Goal: Find contact information: Find contact information

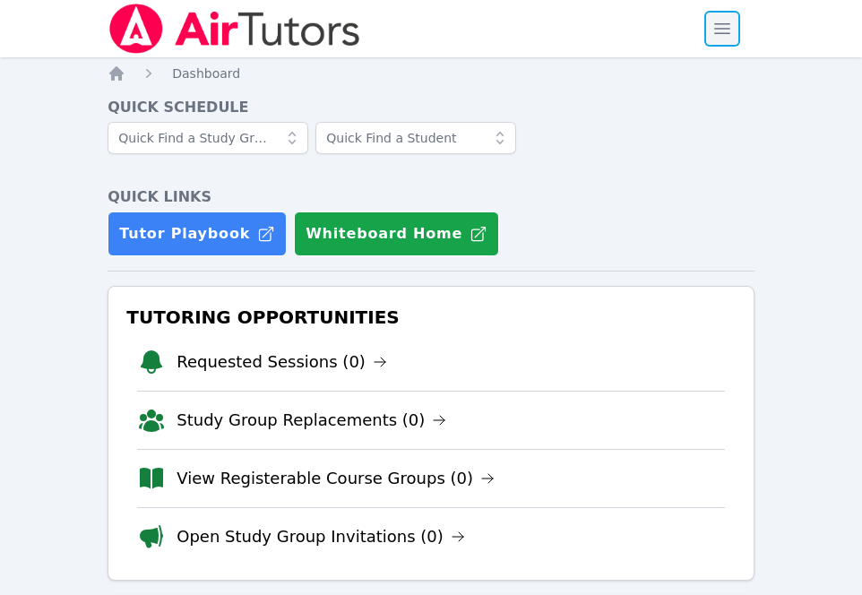
click at [712, 33] on span "button" at bounding box center [721, 28] width 39 height 39
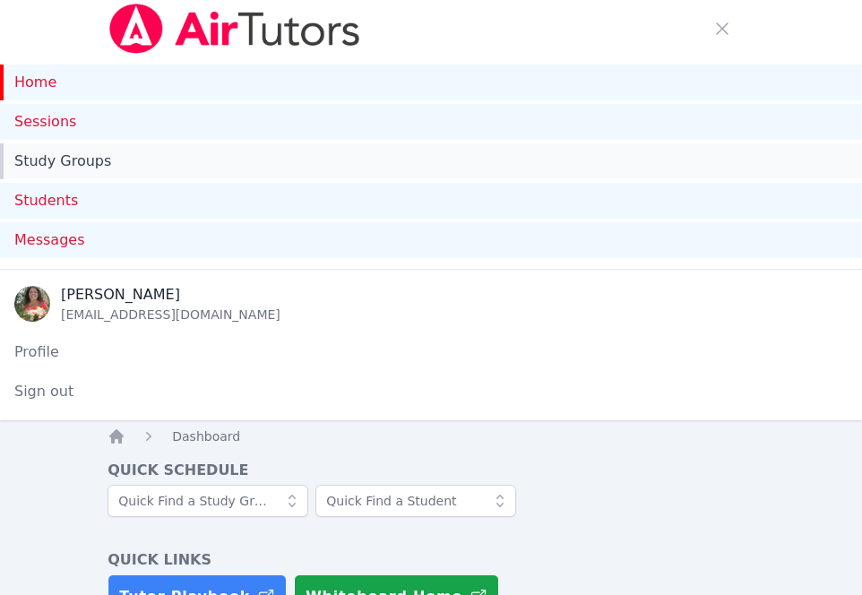
click at [349, 177] on link "Study Groups" at bounding box center [431, 161] width 862 height 36
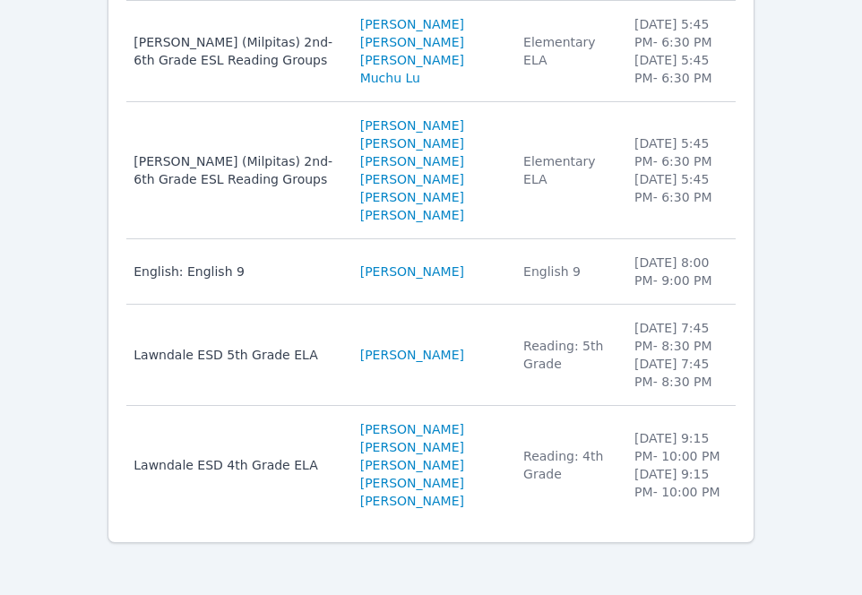
scroll to position [678, 0]
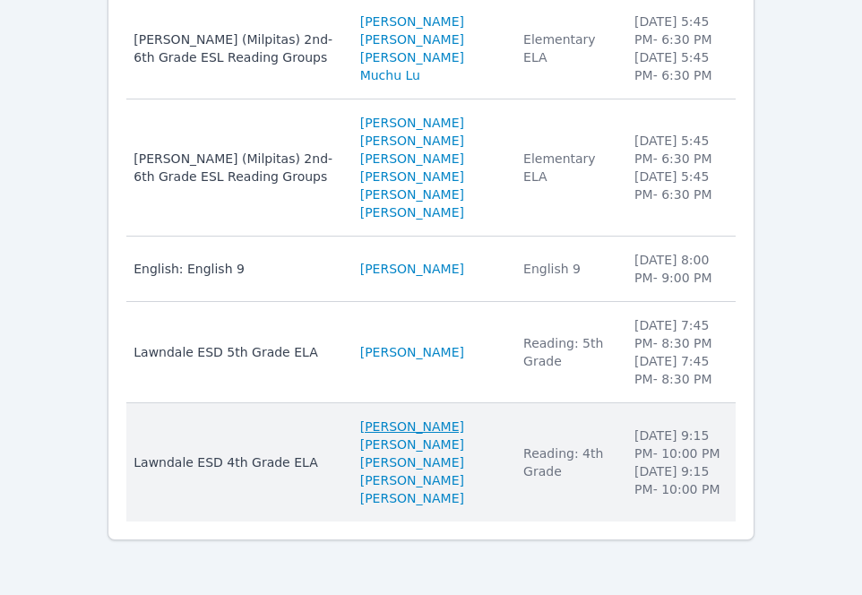
click at [407, 423] on link "Noah Pelaez" at bounding box center [412, 426] width 104 height 18
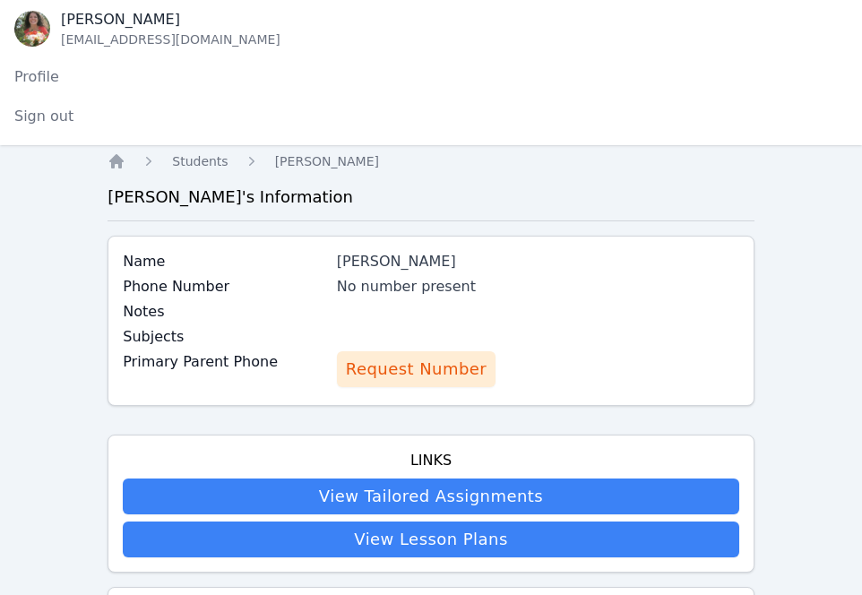
scroll to position [276, 0]
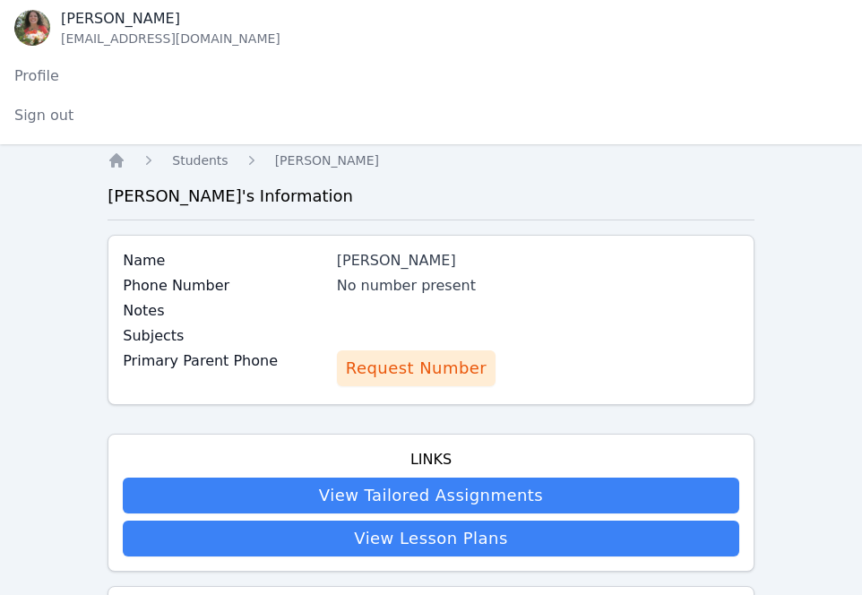
click at [374, 360] on span "Request Number" at bounding box center [416, 368] width 141 height 25
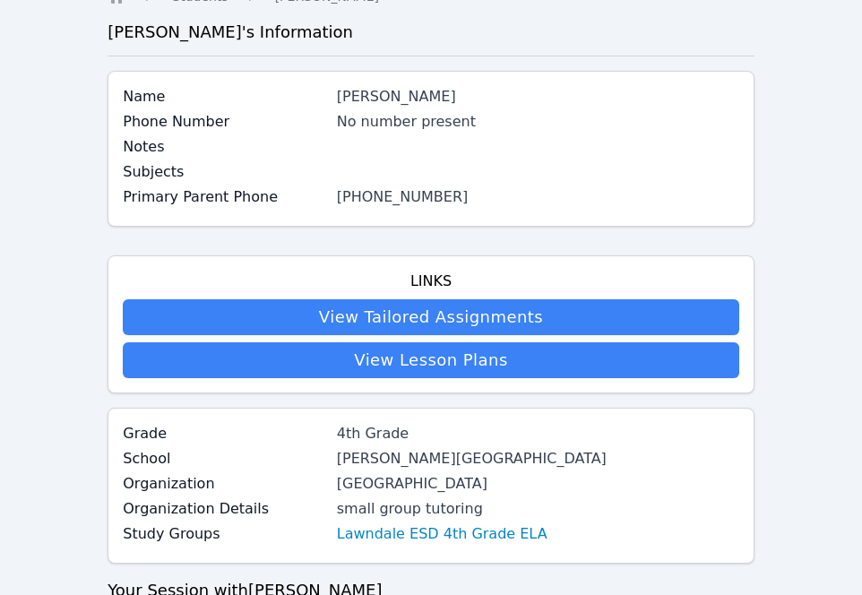
scroll to position [79, 0]
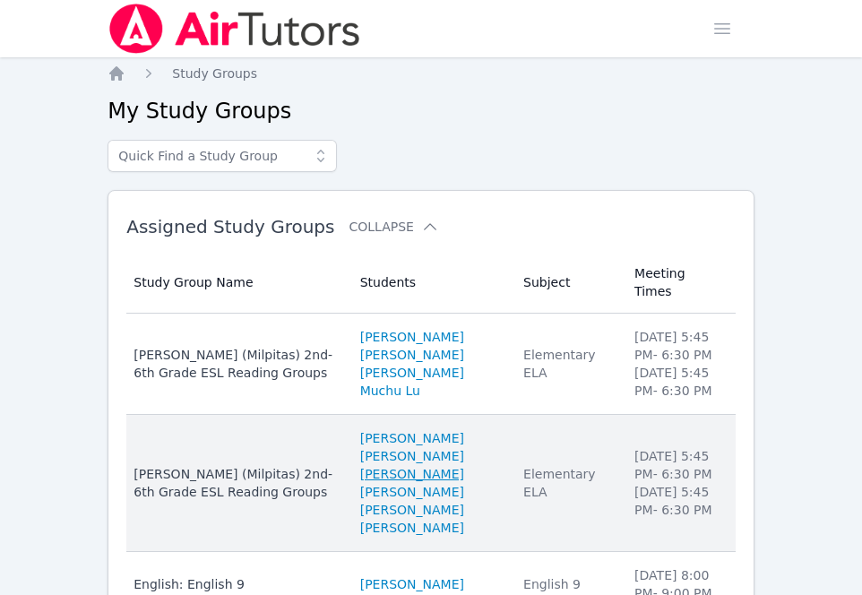
scroll to position [315, 0]
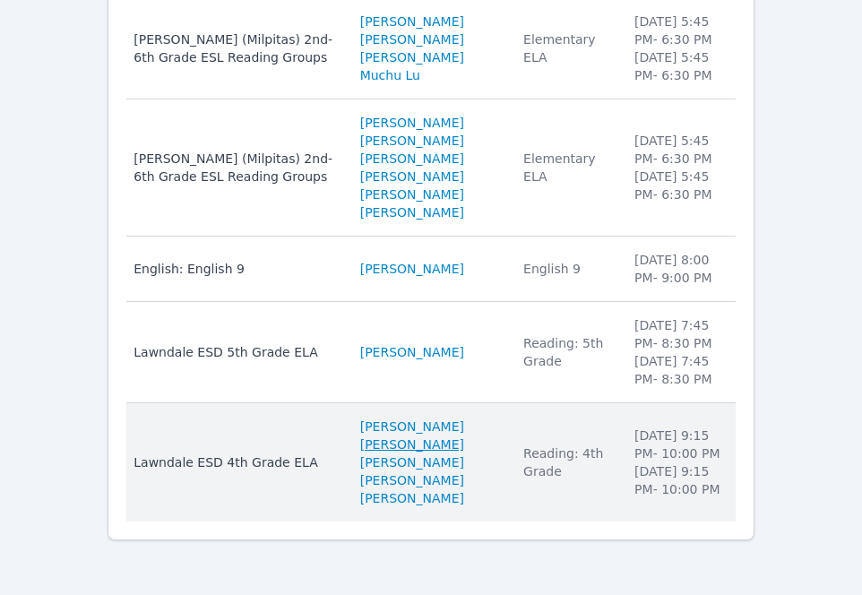
click at [376, 447] on link "[PERSON_NAME]" at bounding box center [412, 444] width 104 height 18
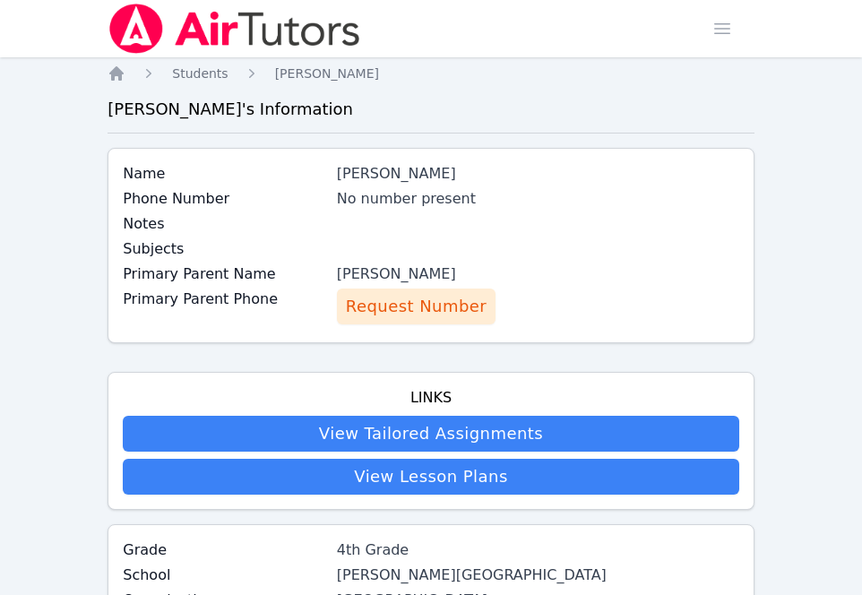
click at [359, 297] on span "Request Number" at bounding box center [416, 306] width 141 height 25
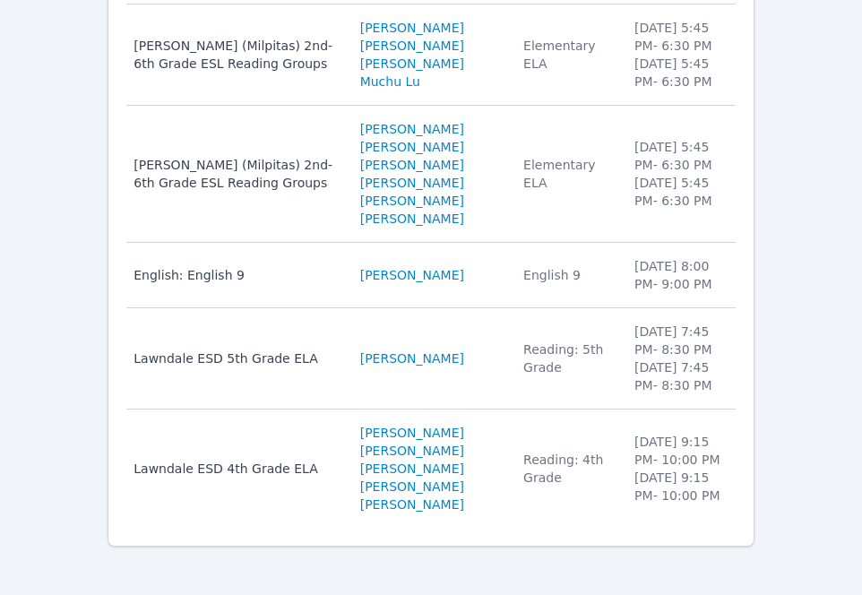
scroll to position [315, 0]
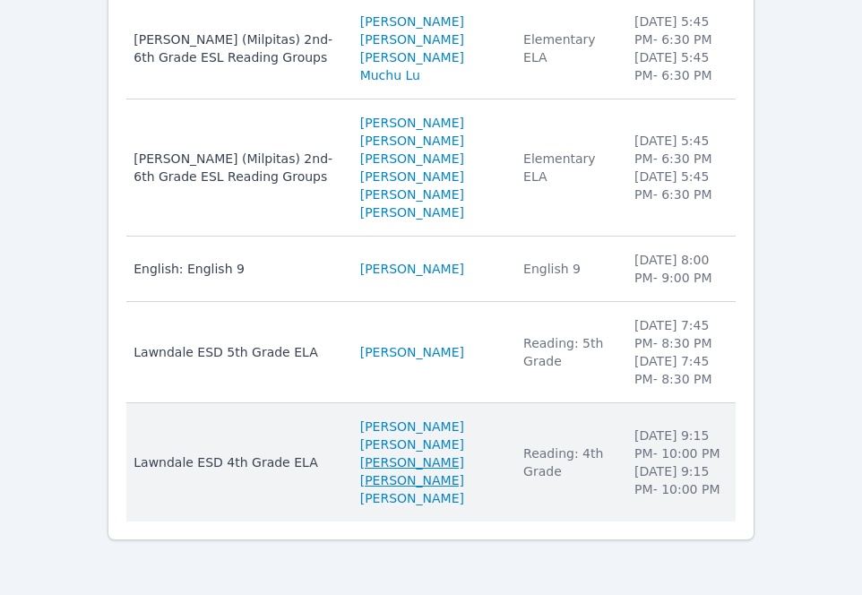
click at [401, 468] on link "Alexa Bravo Flores" at bounding box center [431, 471] width 142 height 36
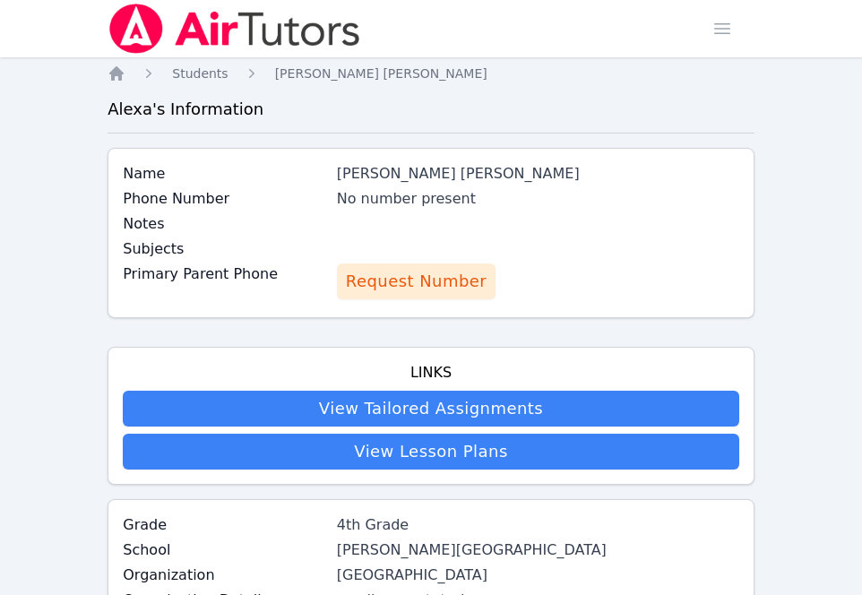
click at [368, 270] on span "Request Number" at bounding box center [416, 281] width 141 height 25
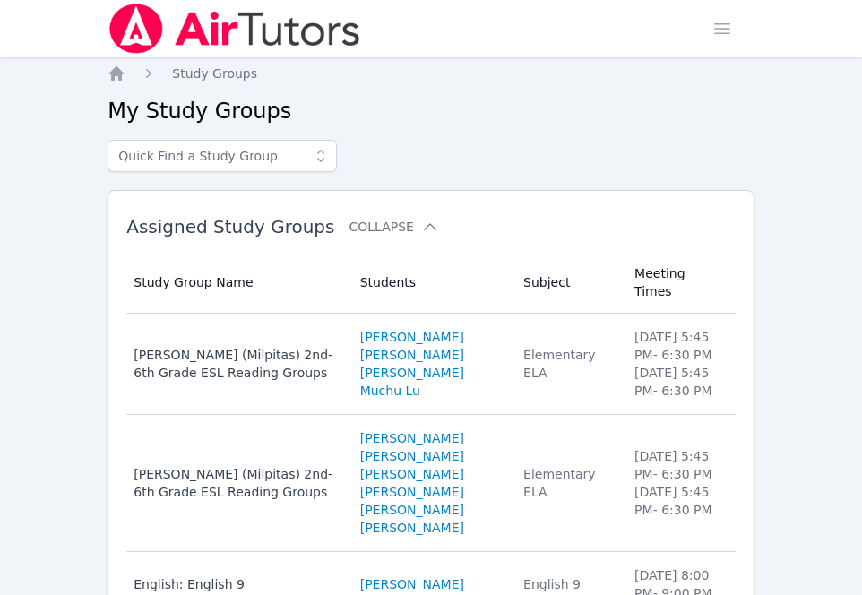
scroll to position [315, 0]
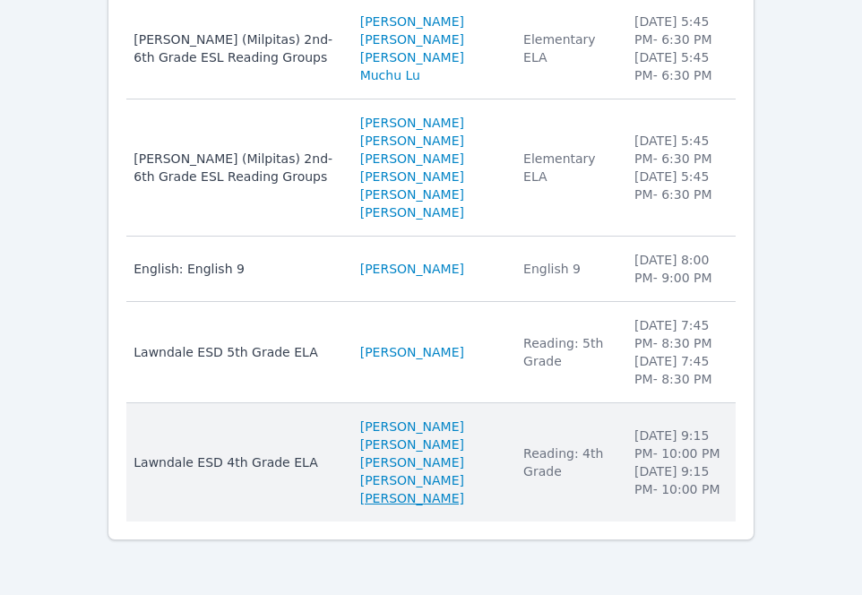
click at [383, 489] on link "Sophia Martinez Jacobo" at bounding box center [412, 498] width 104 height 18
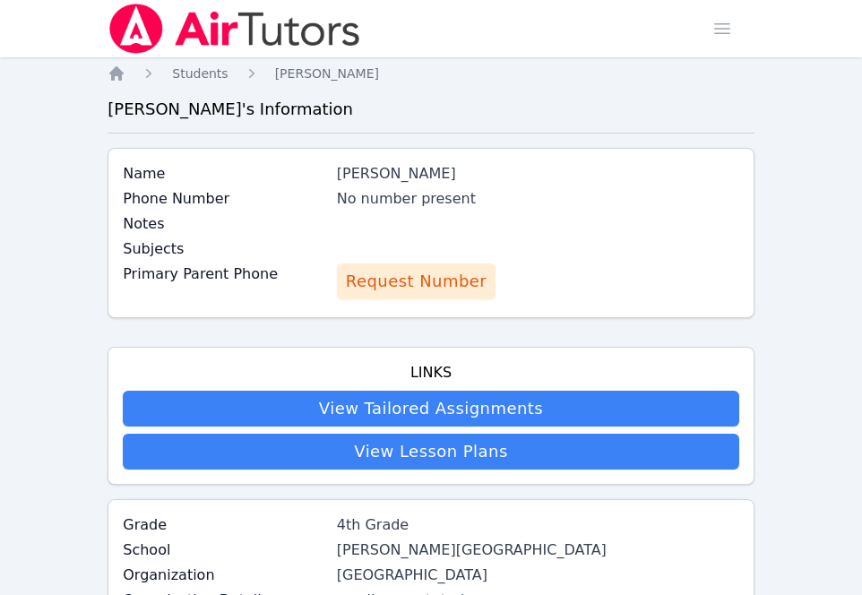
click at [367, 289] on span "Request Number" at bounding box center [416, 281] width 141 height 25
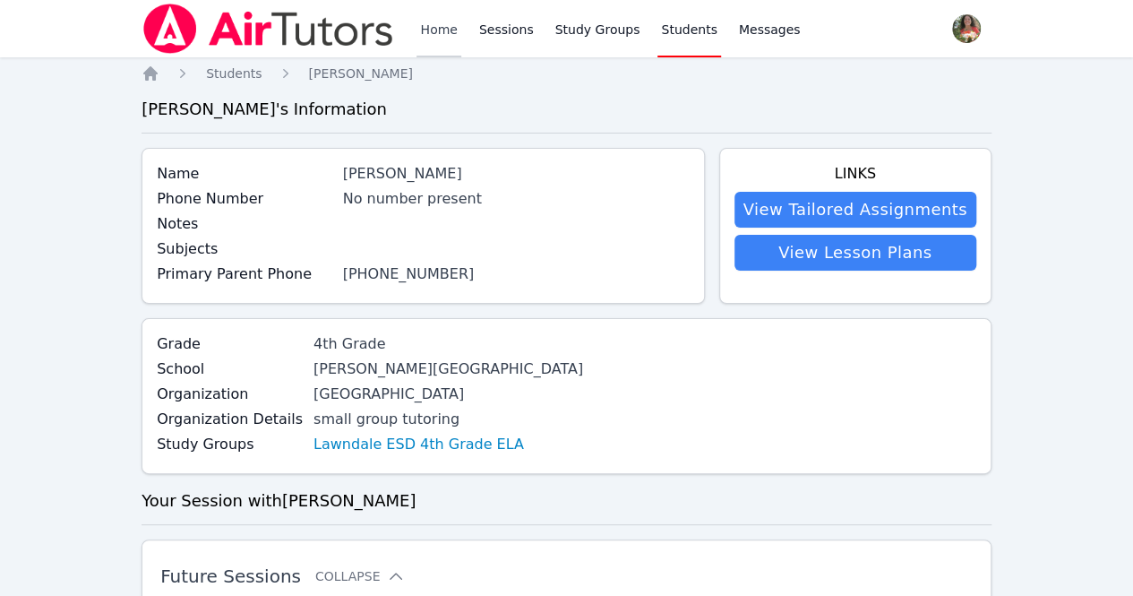
click at [437, 20] on link "Home" at bounding box center [439, 28] width 44 height 57
